Goal: Register for event/course

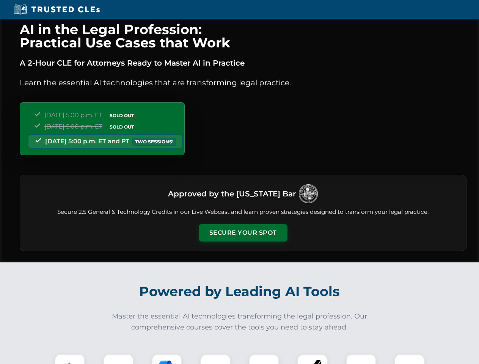
click at [243, 233] on button "Secure Your Spot" at bounding box center [243, 232] width 89 height 17
click at [70, 359] on img at bounding box center [70, 369] width 22 height 22
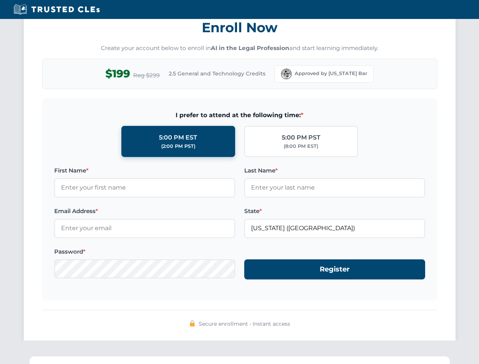
scroll to position [744, 0]
